Goal: Task Accomplishment & Management: Complete application form

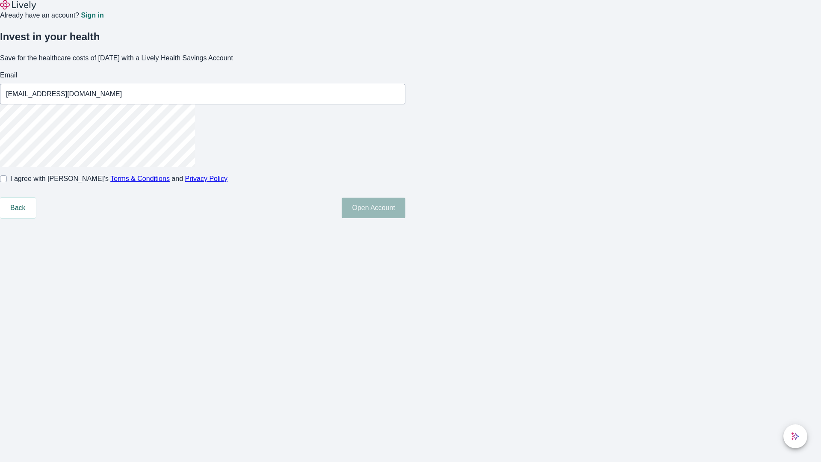
click at [7, 182] on input "I agree with Lively’s Terms & Conditions and Privacy Policy" at bounding box center [3, 178] width 7 height 7
checkbox input "true"
click at [405, 218] on button "Open Account" at bounding box center [374, 208] width 64 height 21
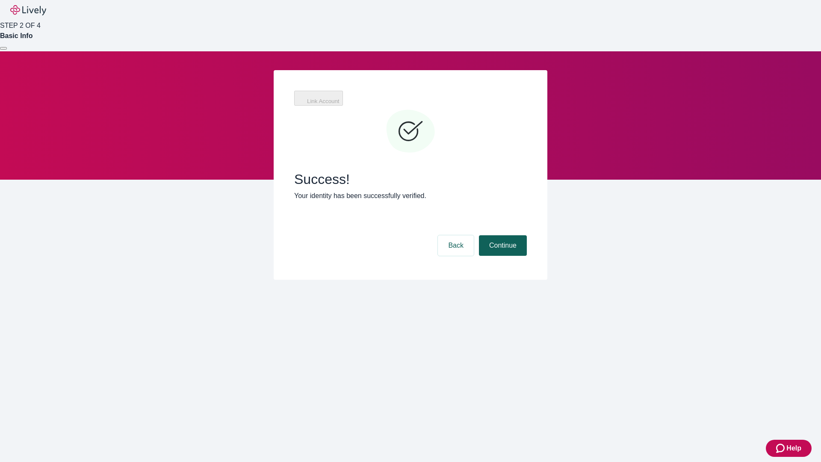
click at [502, 235] on button "Continue" at bounding box center [503, 245] width 48 height 21
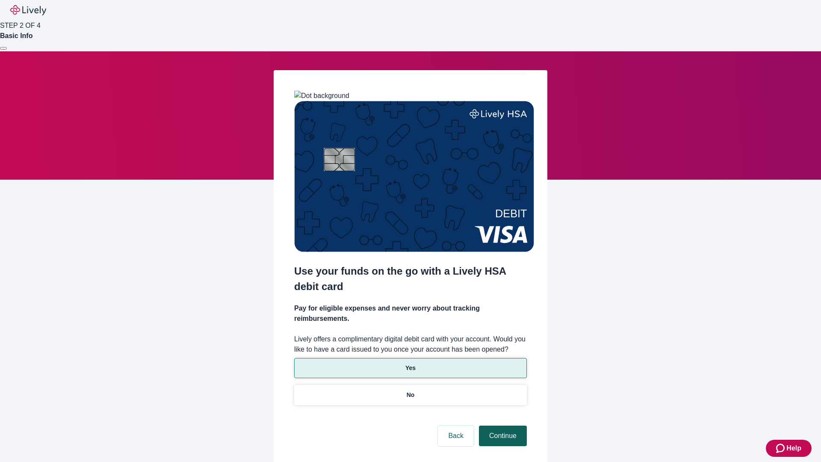
click at [410, 363] on p "Yes" at bounding box center [410, 367] width 10 height 9
click at [502, 425] on button "Continue" at bounding box center [503, 435] width 48 height 21
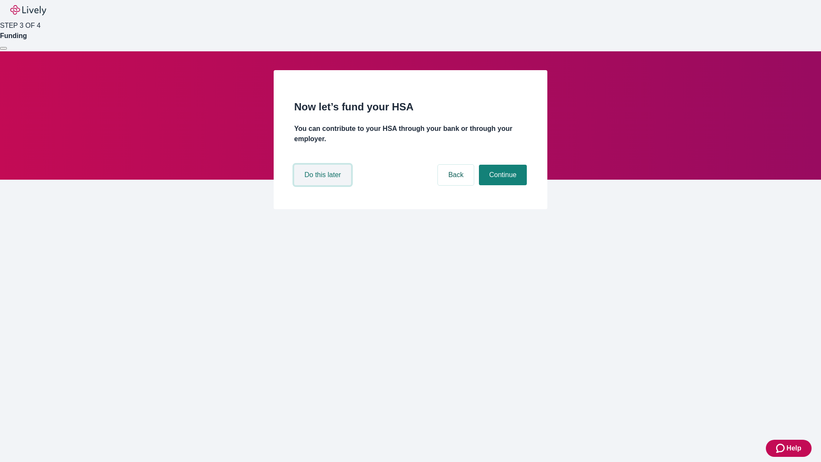
click at [324, 185] on button "Do this later" at bounding box center [322, 175] width 57 height 21
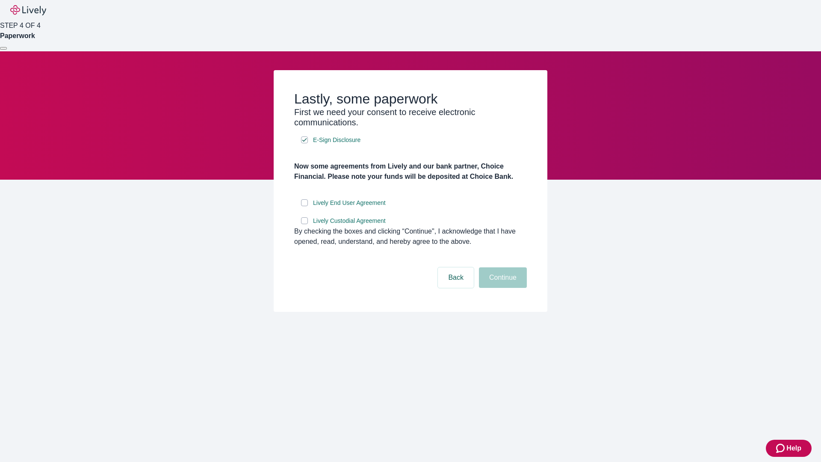
click at [304, 206] on input "Lively End User Agreement" at bounding box center [304, 202] width 7 height 7
checkbox input "true"
click at [304, 224] on input "Lively Custodial Agreement" at bounding box center [304, 220] width 7 height 7
checkbox input "true"
click at [502, 288] on button "Continue" at bounding box center [503, 277] width 48 height 21
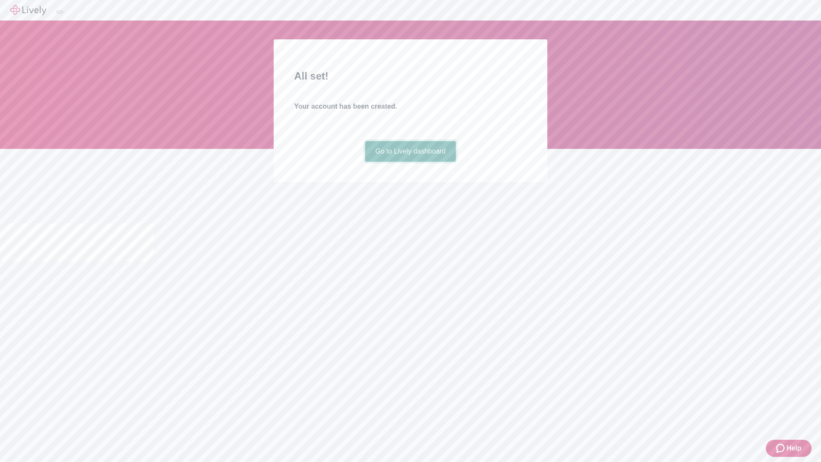
click at [410, 162] on link "Go to Lively dashboard" at bounding box center [410, 151] width 91 height 21
